Goal: Use online tool/utility: Use online tool/utility

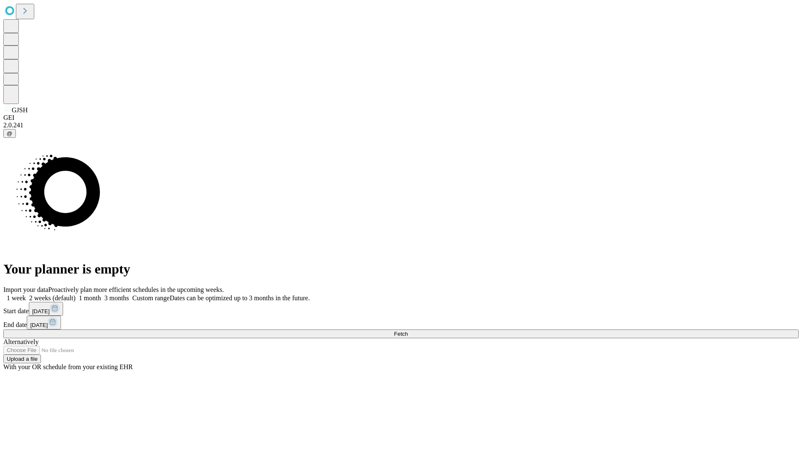
click at [408, 331] on span "Fetch" at bounding box center [401, 334] width 14 height 6
